Goal: Task Accomplishment & Management: Manage account settings

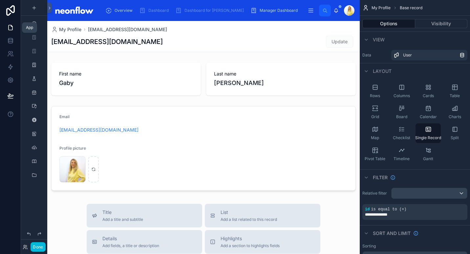
click at [13, 27] on link at bounding box center [10, 27] width 21 height 13
click at [259, 12] on span "Manager Dashboard" at bounding box center [278, 10] width 38 height 5
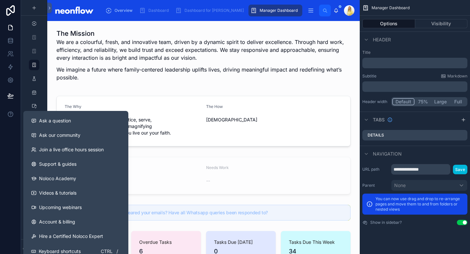
click at [46, 117] on span "Ask a question" at bounding box center [55, 120] width 32 height 7
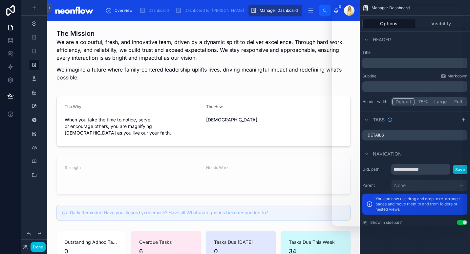
click at [251, 107] on div at bounding box center [203, 121] width 302 height 56
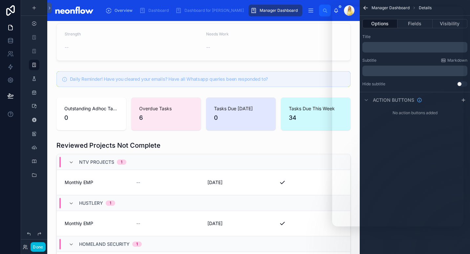
scroll to position [72, 0]
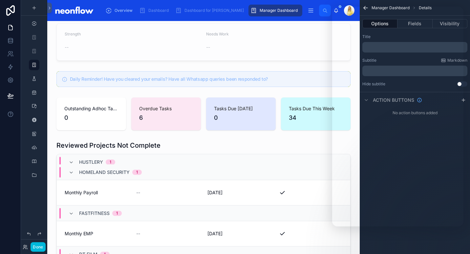
click at [150, 186] on div at bounding box center [203, 244] width 302 height 212
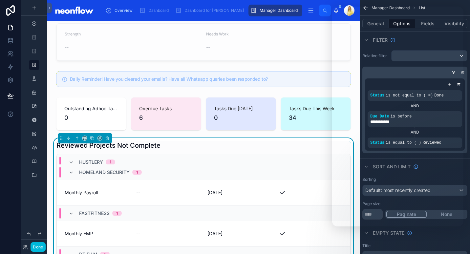
click at [105, 189] on span "Monthly Payroll" at bounding box center [97, 192] width 64 height 7
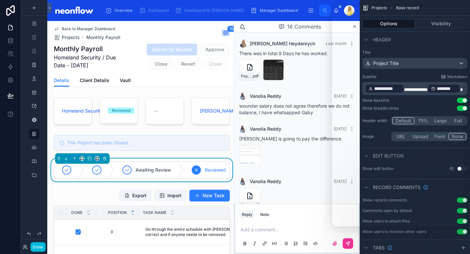
scroll to position [487, 0]
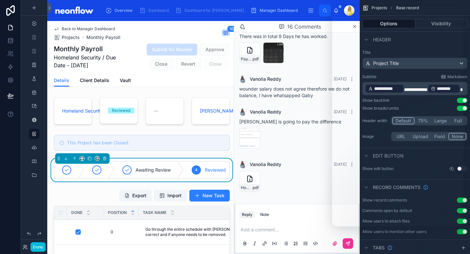
click at [334, 244] on icon at bounding box center [335, 243] width 4 height 4
click at [0, 0] on input "file" at bounding box center [0, 0] width 0 height 0
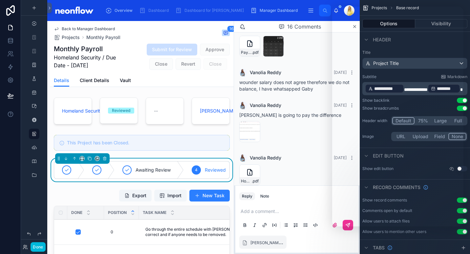
click at [350, 230] on button at bounding box center [347, 225] width 10 height 10
